Goal: Task Accomplishment & Management: Manage account settings

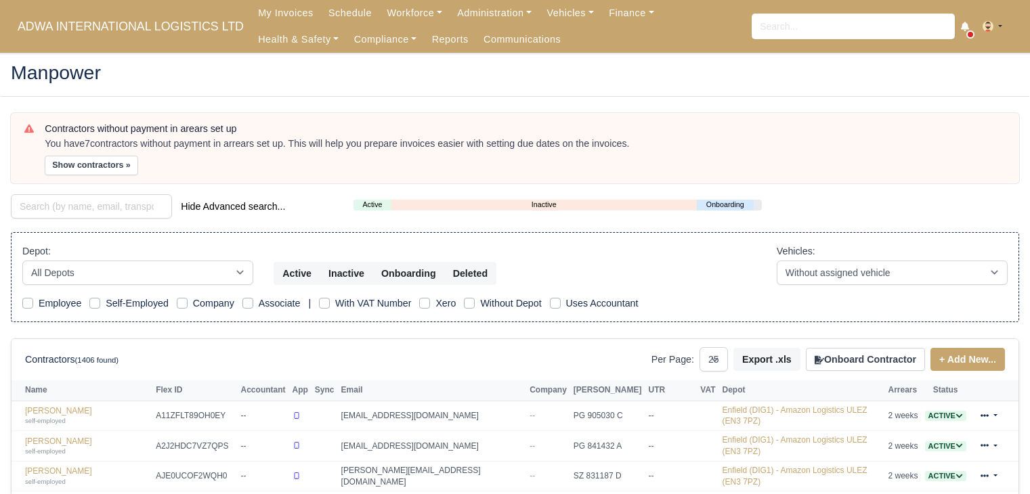
select select "25"
click at [410, 17] on link "Workforce" at bounding box center [414, 13] width 70 height 26
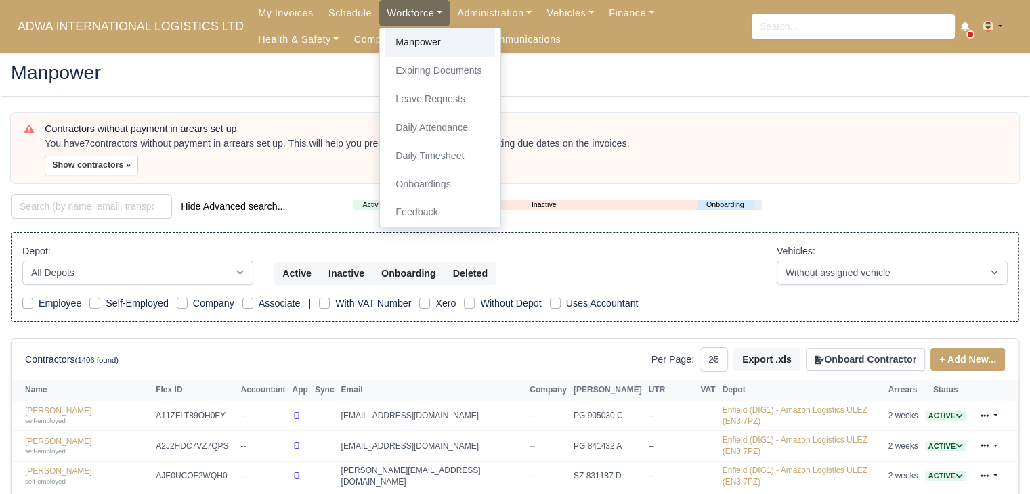
click at [395, 52] on link "Manpower" at bounding box center [440, 42] width 110 height 28
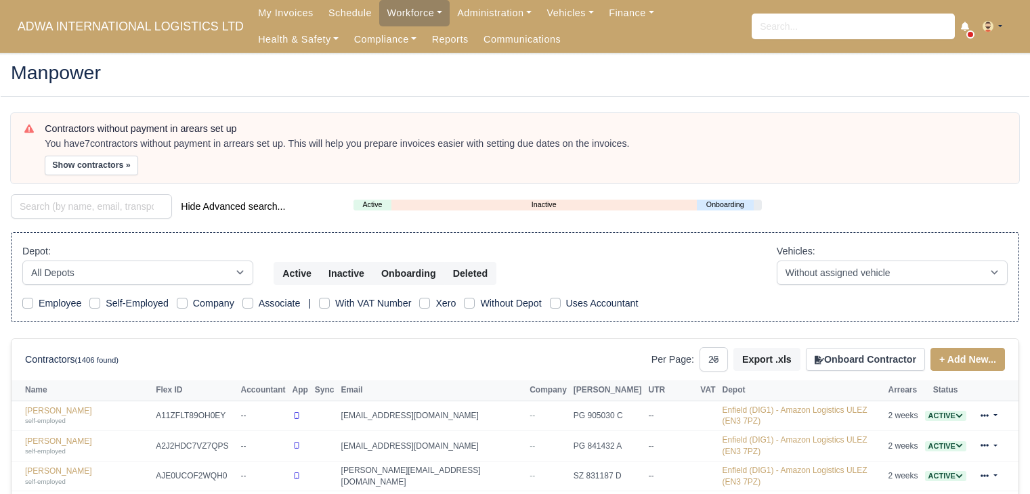
select select "25"
click at [112, 206] on input "search" at bounding box center [91, 206] width 161 height 24
paste input "evkan Corten"
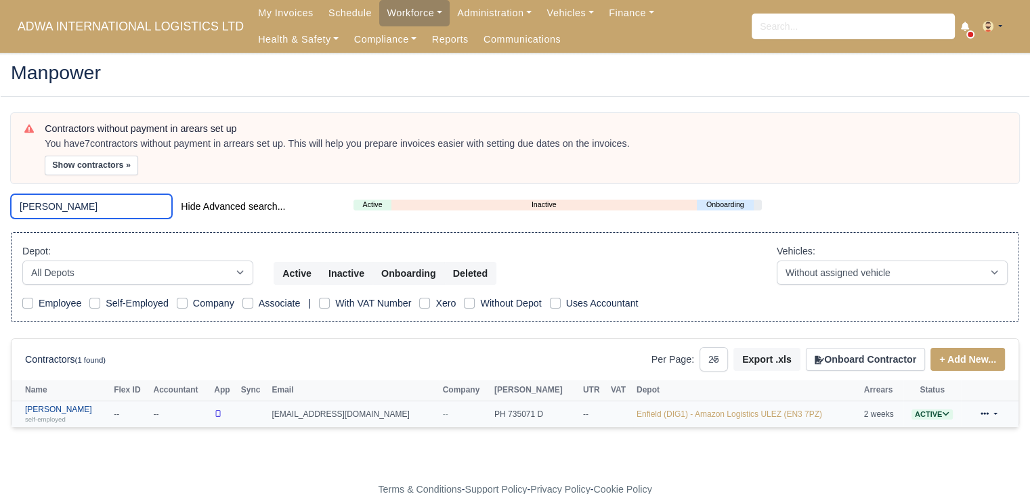
type input "[PERSON_NAME]"
click at [66, 412] on link "Sevkan Corten self-employed" at bounding box center [66, 415] width 82 height 20
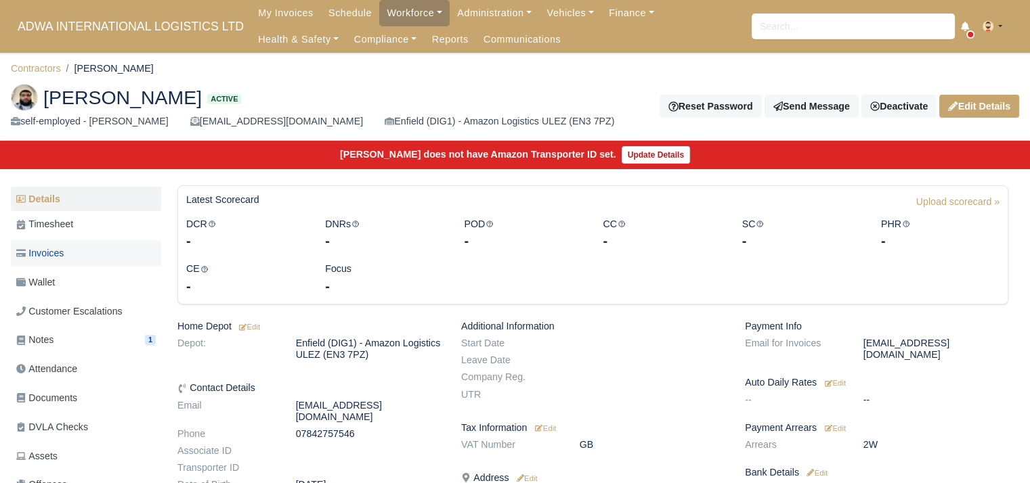
click at [79, 261] on link "Invoices" at bounding box center [86, 253] width 150 height 26
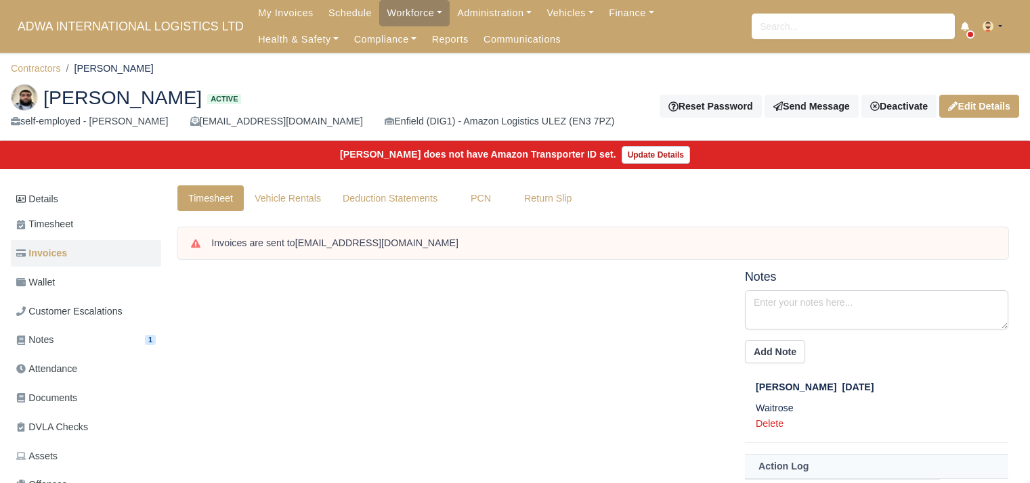
scroll to position [244, 0]
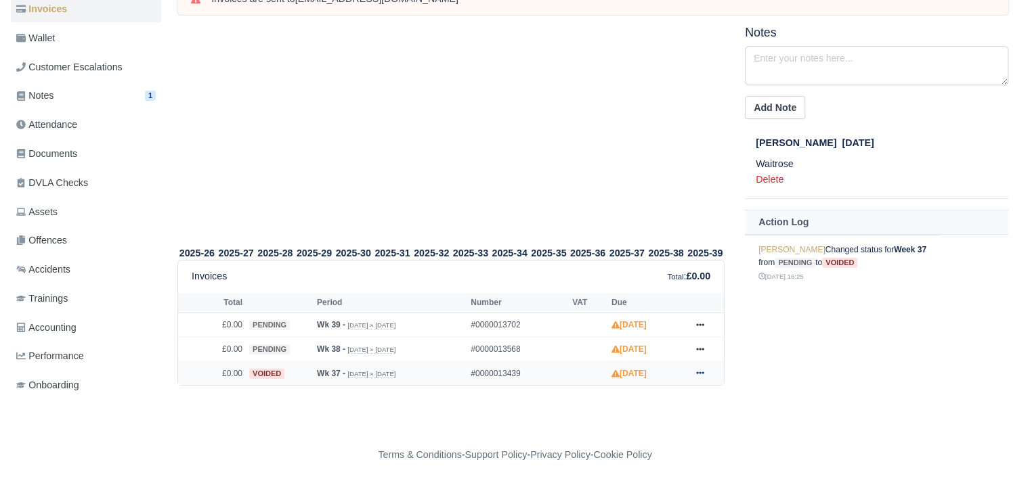
click at [701, 376] on icon at bounding box center [700, 373] width 8 height 8
click at [682, 392] on link "Show Invoice" at bounding box center [649, 398] width 120 height 28
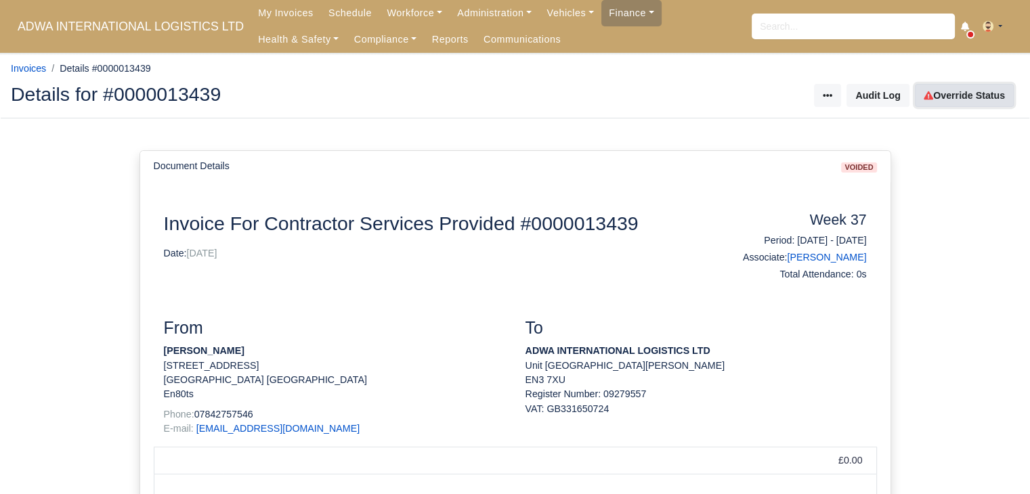
click at [956, 101] on link "Override Status" at bounding box center [963, 95] width 99 height 23
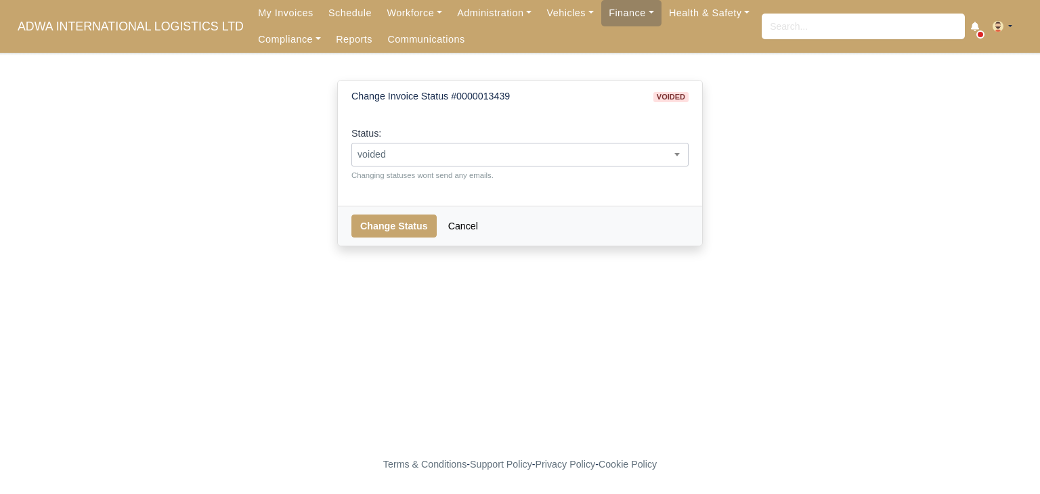
click at [574, 148] on span "voided" at bounding box center [520, 154] width 336 height 17
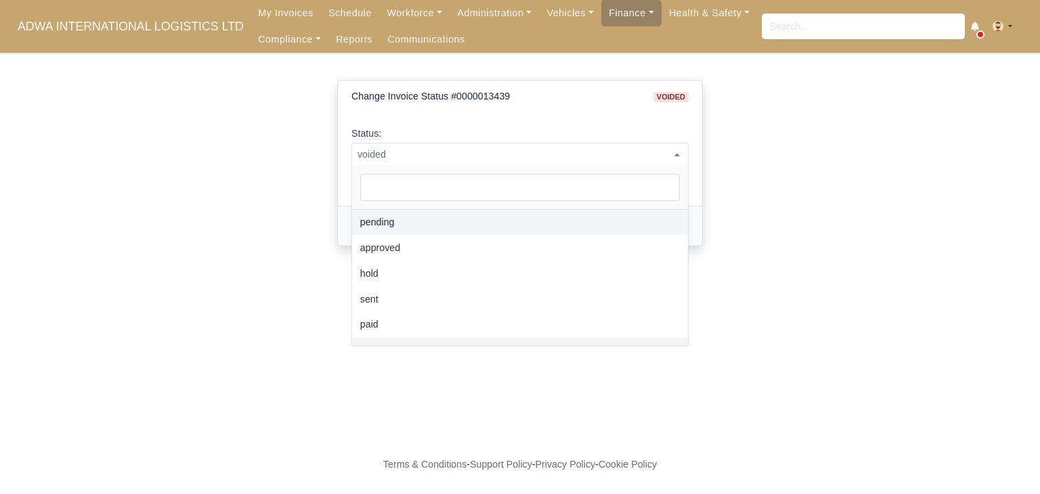
select select "pending"
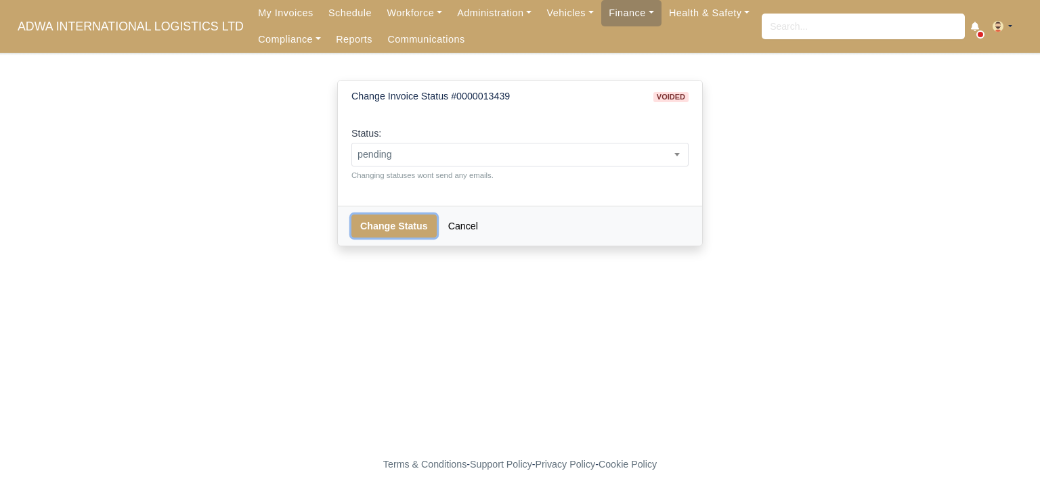
click at [393, 234] on button "Change Status" at bounding box center [393, 226] width 85 height 23
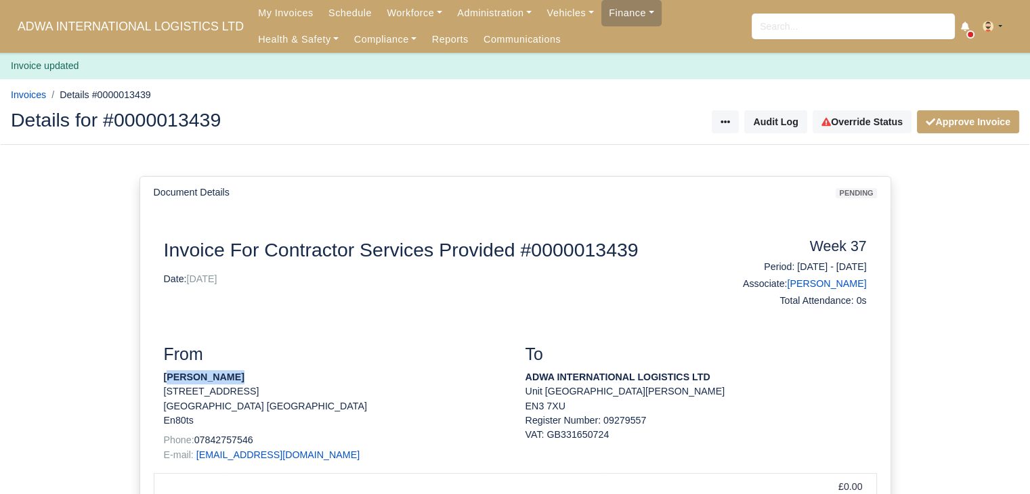
drag, startPoint x: 239, startPoint y: 380, endPoint x: 167, endPoint y: 380, distance: 72.4
click at [167, 380] on p "[PERSON_NAME]" at bounding box center [334, 377] width 341 height 14
drag, startPoint x: 162, startPoint y: 380, endPoint x: 234, endPoint y: 372, distance: 72.2
click at [234, 372] on div "From Sevkan Corten [STREET_ADDRESS] [GEOGRAPHIC_DATA] [GEOGRAPHIC_DATA] En80ts …" at bounding box center [334, 409] width 361 height 129
copy strong "[PERSON_NAME]"
